Goal: Navigation & Orientation: Go to known website

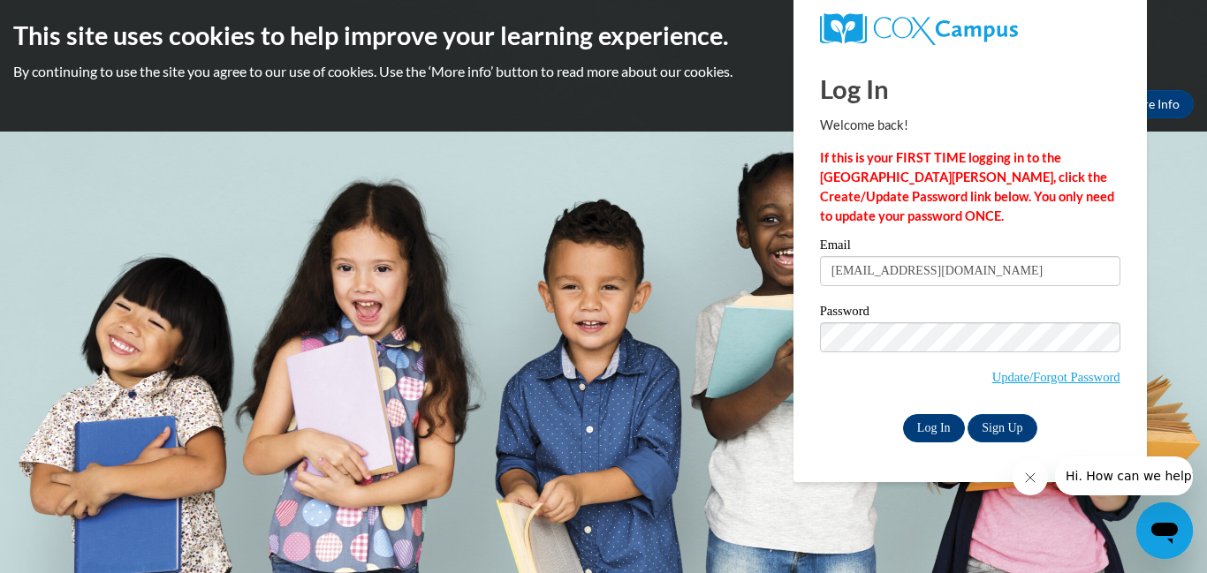
click at [903, 414] on input "Log In" at bounding box center [934, 428] width 62 height 28
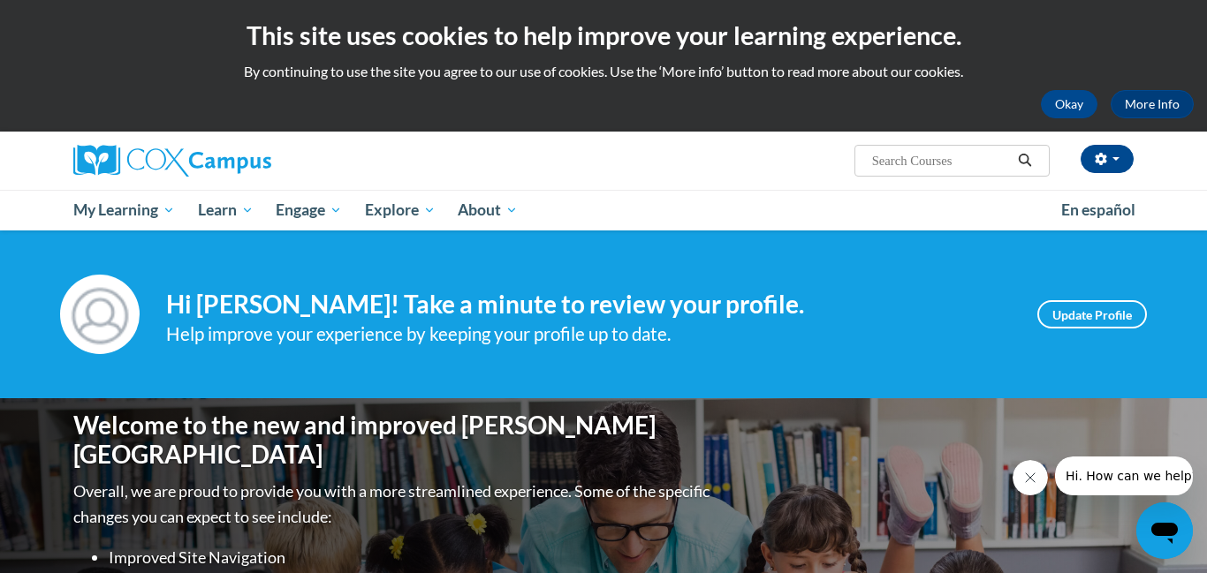
click at [801, 485] on div "Welcome to the new and improved Cox Campus Overall, we are proud to provide you…" at bounding box center [603, 575] width 1113 height 353
